Goal: Information Seeking & Learning: Check status

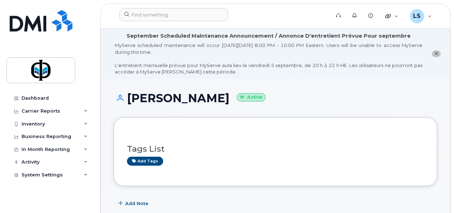
scroll to position [230, 0]
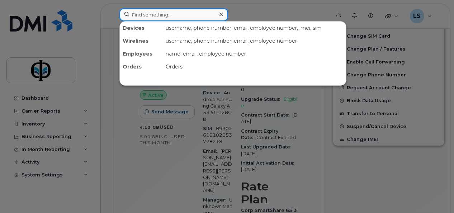
drag, startPoint x: 0, startPoint y: 0, endPoint x: 146, endPoint y: 13, distance: 146.8
click at [146, 13] on input at bounding box center [173, 14] width 109 height 13
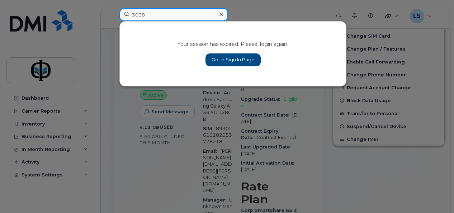
type input "3038"
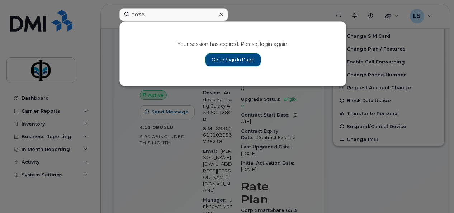
click at [222, 59] on link "Go to Sign In Page" at bounding box center [232, 59] width 55 height 13
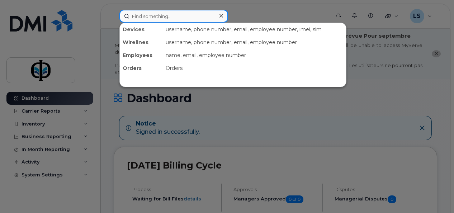
click at [171, 15] on input at bounding box center [173, 16] width 109 height 13
type input "0"
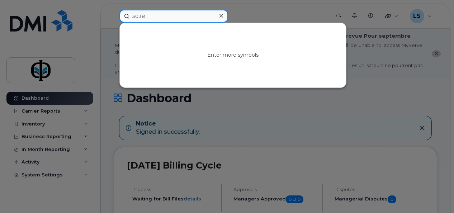
type input "3038"
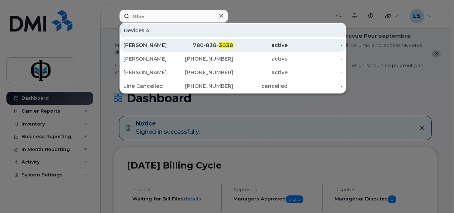
click at [175, 43] on div "[PERSON_NAME]" at bounding box center [150, 45] width 55 height 7
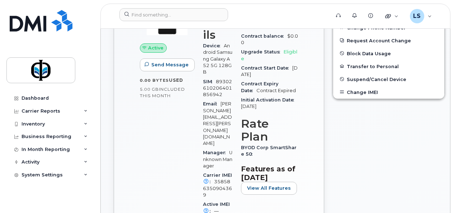
scroll to position [311, 0]
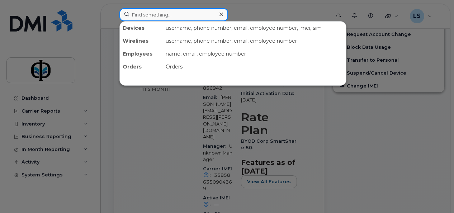
click at [148, 15] on input at bounding box center [173, 14] width 109 height 13
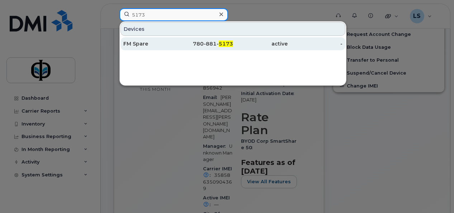
type input "5173"
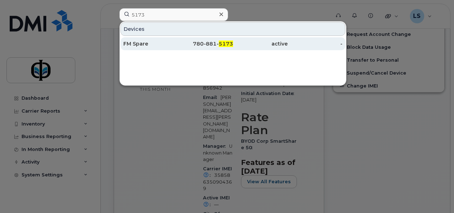
click at [180, 42] on div "780-881- 5173" at bounding box center [205, 43] width 55 height 7
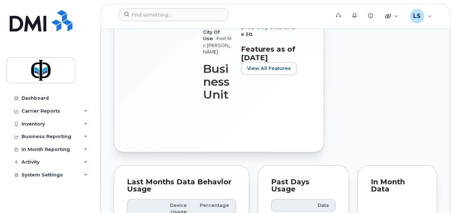
scroll to position [599, 0]
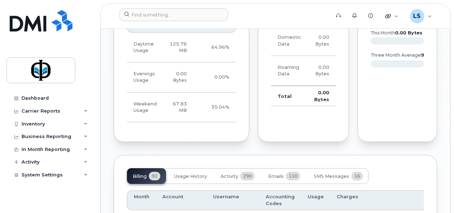
drag, startPoint x: 452, startPoint y: 95, endPoint x: 453, endPoint y: 103, distance: 7.6
click at [453, 103] on body "Support Alerts Knowledge Base Quicklinks Suspend / Cancel Device Change SIM Car…" at bounding box center [227, 81] width 454 height 1360
drag, startPoint x: 453, startPoint y: 103, endPoint x: 454, endPoint y: 116, distance: 13.3
click at [453, 116] on html "Support Alerts Knowledge Base Quicklinks Suspend / Cancel Device Change SIM Car…" at bounding box center [227, 81] width 454 height 1360
click at [203, 179] on span "Usage History" at bounding box center [190, 176] width 33 height 6
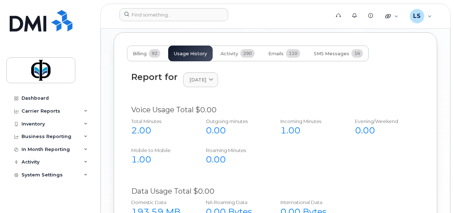
scroll to position [723, 0]
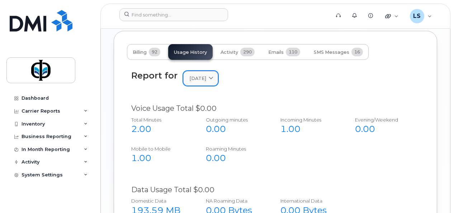
click at [213, 81] on icon at bounding box center [211, 78] width 5 height 5
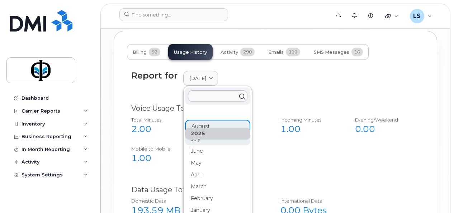
click at [196, 145] on div "July" at bounding box center [217, 139] width 65 height 12
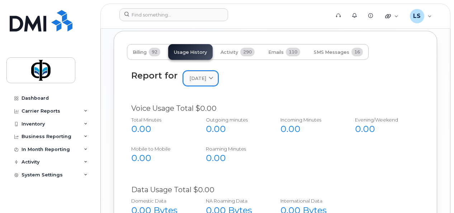
click at [213, 81] on icon at bounding box center [211, 78] width 5 height 5
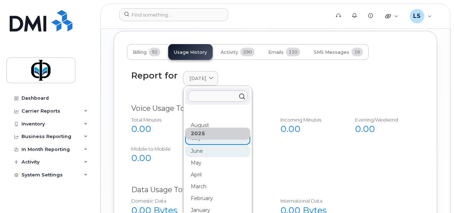
click at [200, 157] on div "June" at bounding box center [217, 151] width 65 height 12
